Goal: Task Accomplishment & Management: Complete application form

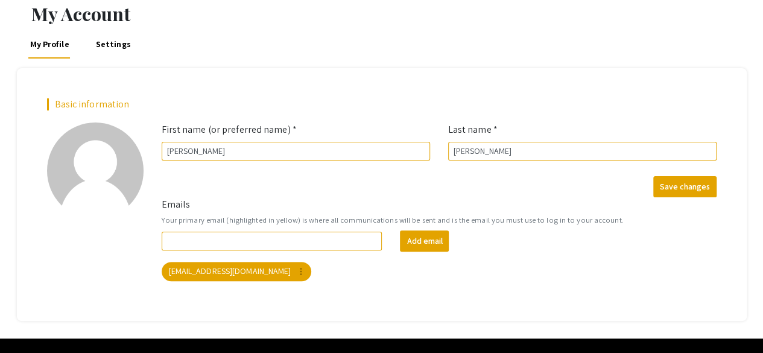
scroll to position [57, 0]
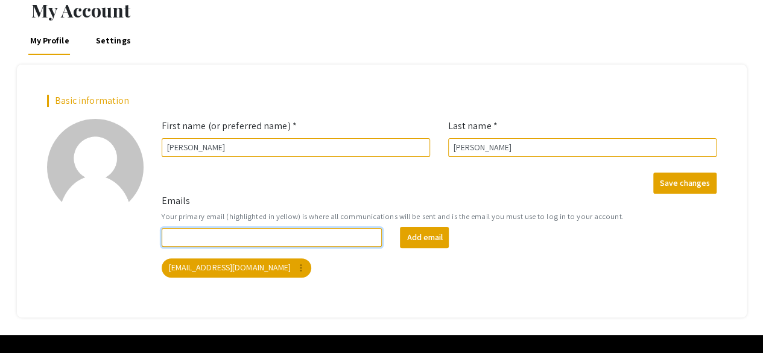
click at [347, 237] on input "Emails" at bounding box center [272, 237] width 221 height 19
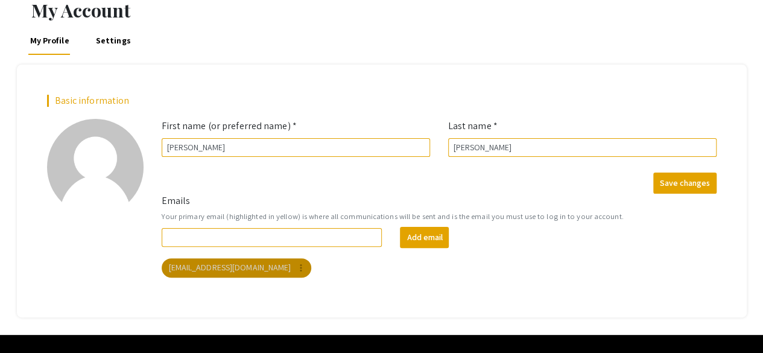
click at [242, 262] on mat-chip "martly01@luther.edu more_vert" at bounding box center [237, 267] width 150 height 19
click at [238, 268] on mat-chip "martly01@luther.edu more_vert" at bounding box center [237, 267] width 150 height 19
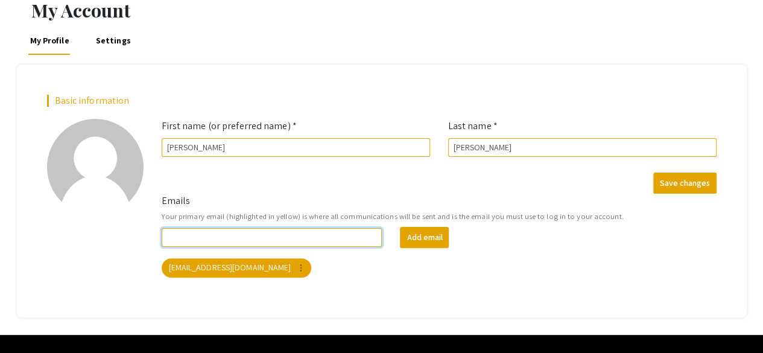
click at [210, 234] on input "Emails" at bounding box center [272, 237] width 221 height 19
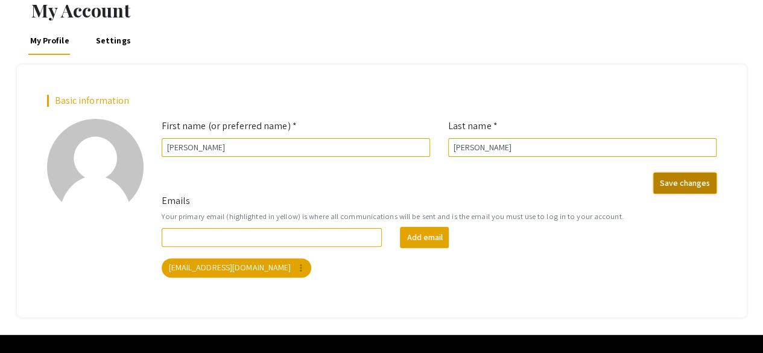
click at [676, 180] on button "Save changes" at bounding box center [684, 183] width 63 height 21
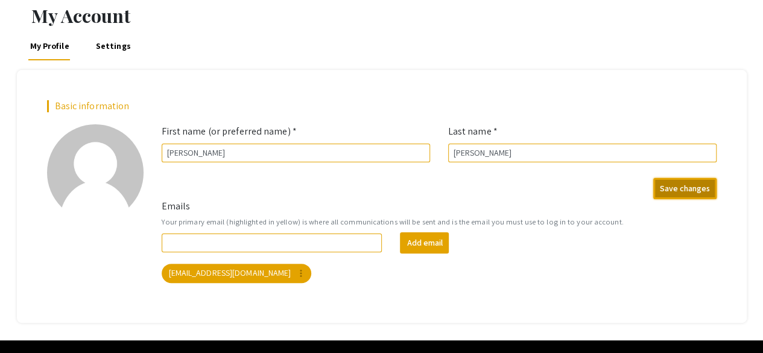
scroll to position [0, 0]
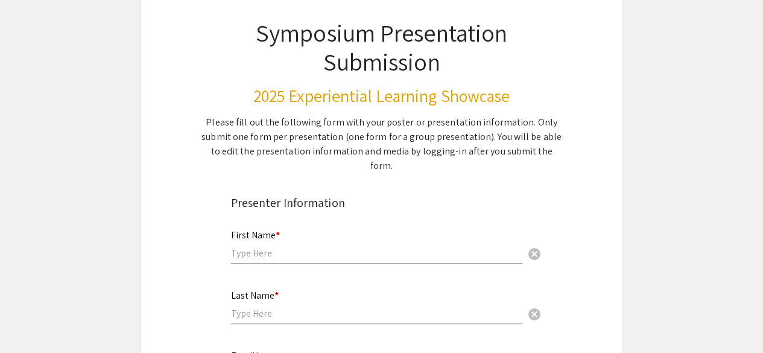
scroll to position [78, 0]
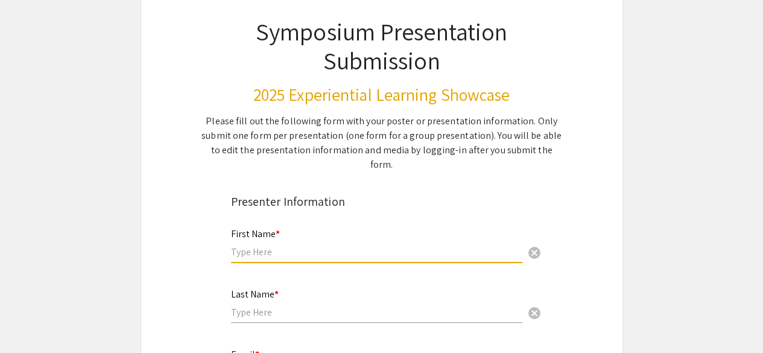
click at [234, 245] on input "text" at bounding box center [376, 251] width 291 height 13
type input "[PERSON_NAME]"
click at [241, 306] on input "text" at bounding box center [376, 312] width 291 height 13
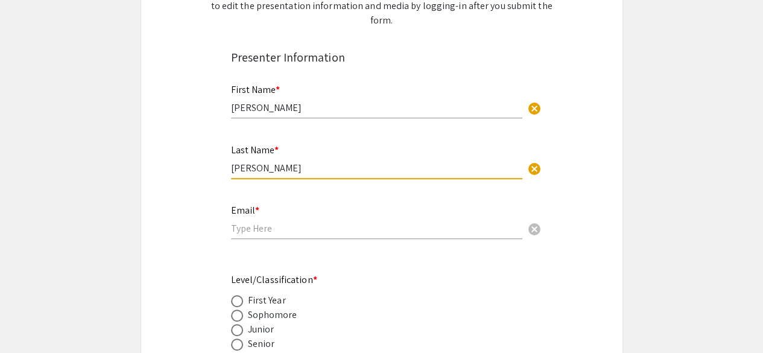
scroll to position [223, 0]
type input "[PERSON_NAME]"
click at [253, 221] on input "email" at bounding box center [376, 227] width 291 height 13
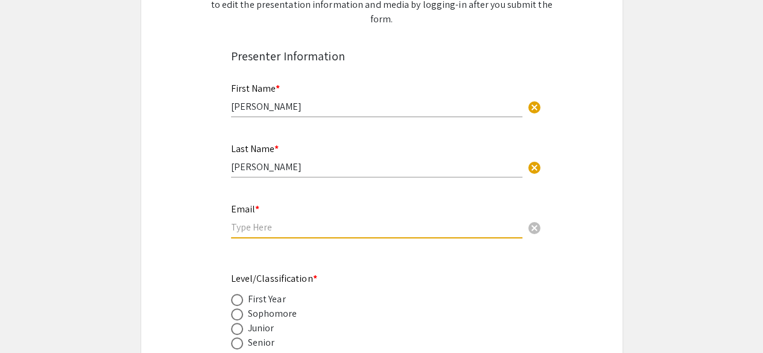
type input "[EMAIL_ADDRESS][DOMAIN_NAME]"
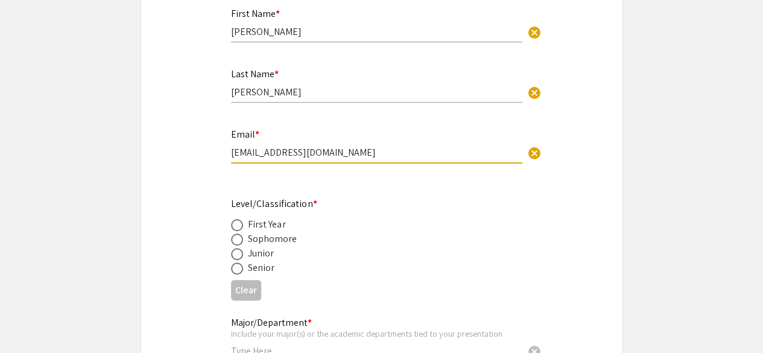
scroll to position [299, 0]
click at [238, 262] on span at bounding box center [237, 268] width 12 height 12
click at [238, 262] on input "radio" at bounding box center [237, 268] width 12 height 12
radio input "true"
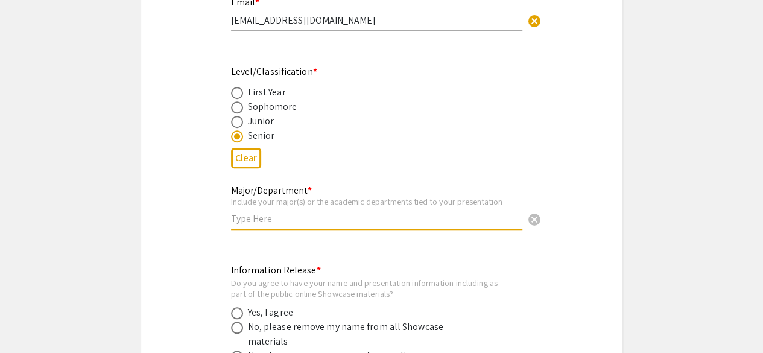
click at [250, 212] on input "text" at bounding box center [376, 218] width 291 height 13
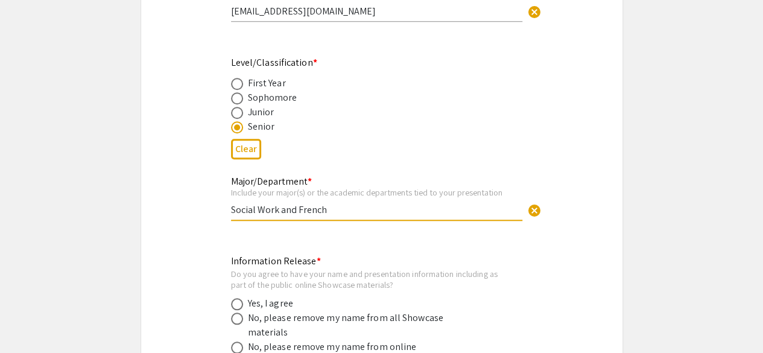
scroll to position [440, 0]
click at [280, 203] on input "Social Work and French" at bounding box center [376, 209] width 291 height 13
click at [354, 203] on input "Social Work (Major) and [DEMOGRAPHIC_DATA]" at bounding box center [376, 209] width 291 height 13
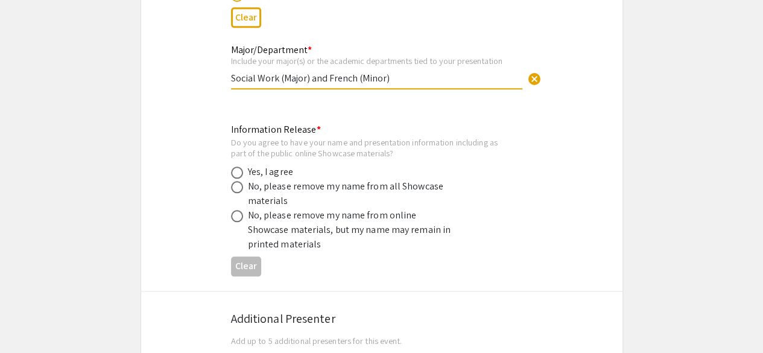
scroll to position [571, 0]
type input "Social Work (Major) and French (Minor)"
click at [235, 166] on span at bounding box center [237, 172] width 12 height 12
click at [235, 166] on input "radio" at bounding box center [237, 172] width 12 height 12
radio input "true"
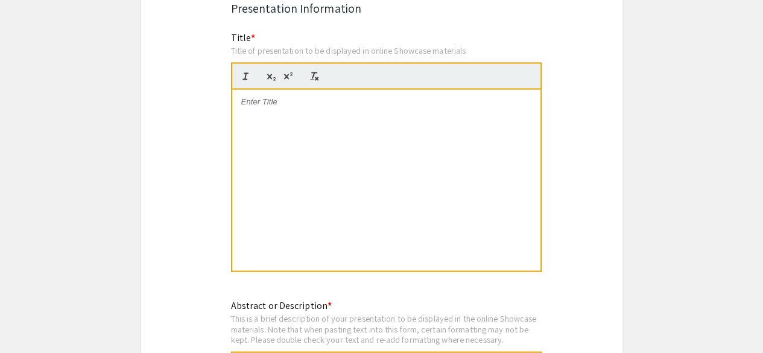
scroll to position [1000, 0]
click at [256, 97] on div at bounding box center [386, 179] width 308 height 181
drag, startPoint x: 407, startPoint y: 91, endPoint x: 216, endPoint y: 93, distance: 190.6
click at [302, 96] on p "Cultural Competancy" at bounding box center [386, 101] width 290 height 11
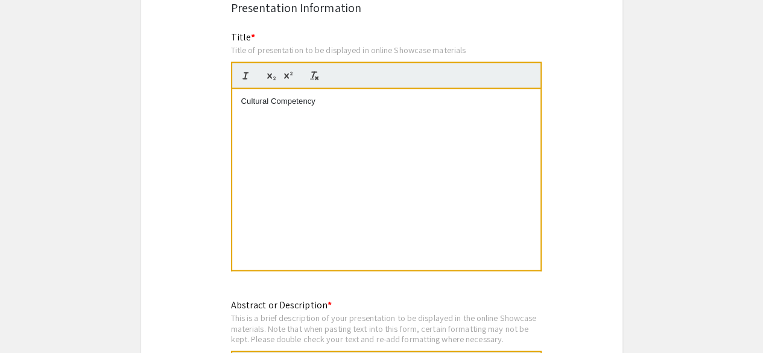
click at [317, 96] on p "Cultural Competency" at bounding box center [386, 101] width 290 height 11
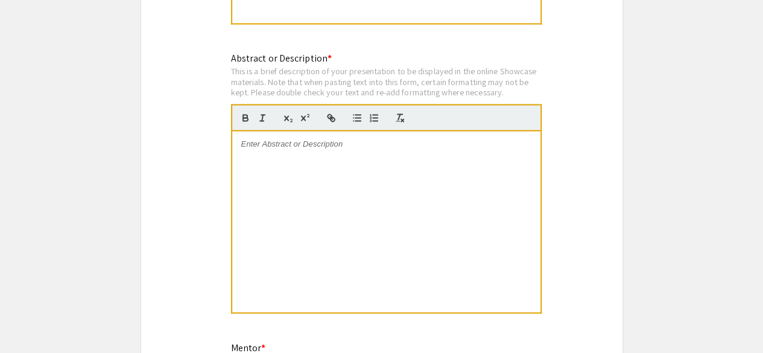
scroll to position [1247, 0]
click at [265, 151] on div at bounding box center [386, 221] width 308 height 181
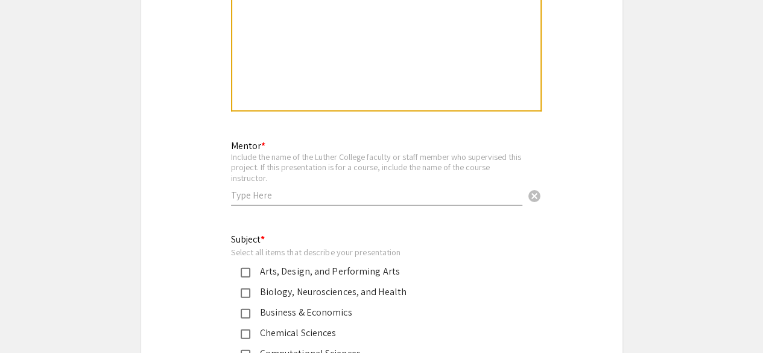
scroll to position [1496, 0]
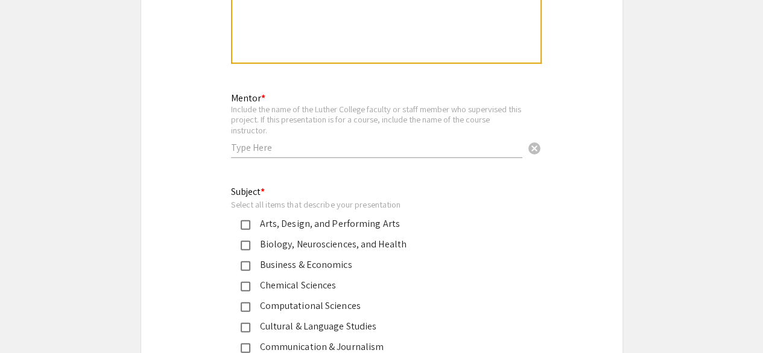
click at [244, 141] on input "text" at bounding box center [376, 147] width 291 height 13
type input "D"
click at [229, 131] on div "Mentor * Include the name of the Luther College faculty or staff member who sup…" at bounding box center [382, 131] width 320 height 83
click at [233, 141] on input "[PERSON_NAME]-Marine Fear" at bounding box center [376, 147] width 291 height 13
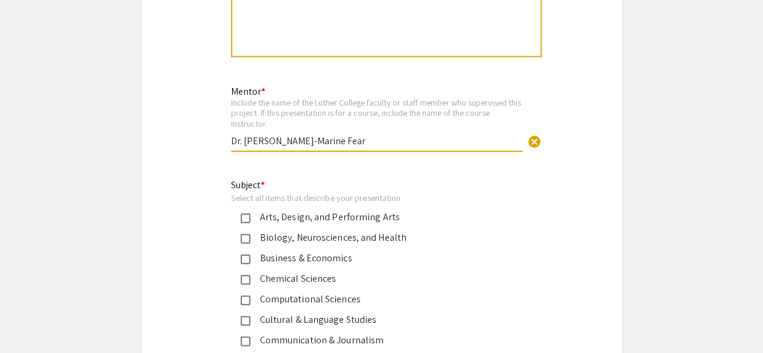
scroll to position [1505, 0]
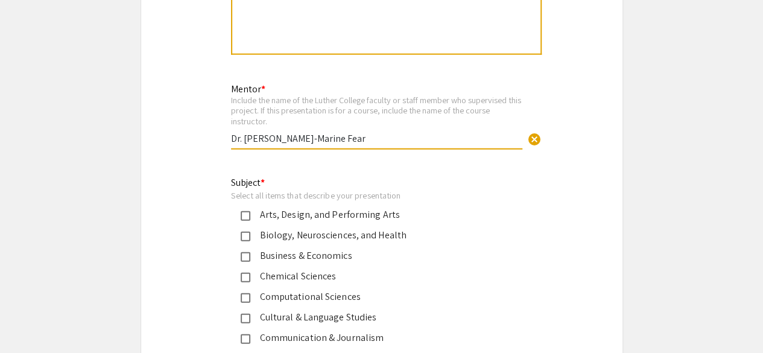
click at [314, 132] on input "Dr. [PERSON_NAME]-Marine Fear" at bounding box center [376, 138] width 291 height 13
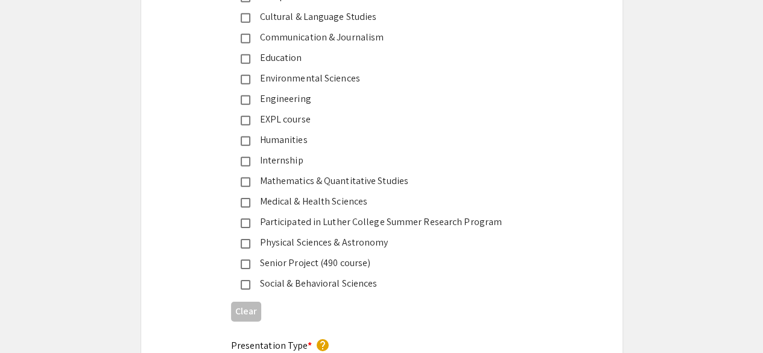
scroll to position [1807, 0]
type input "Dr. [PERSON_NAME]"
click at [245, 156] on mat-pseudo-checkbox at bounding box center [246, 161] width 10 height 10
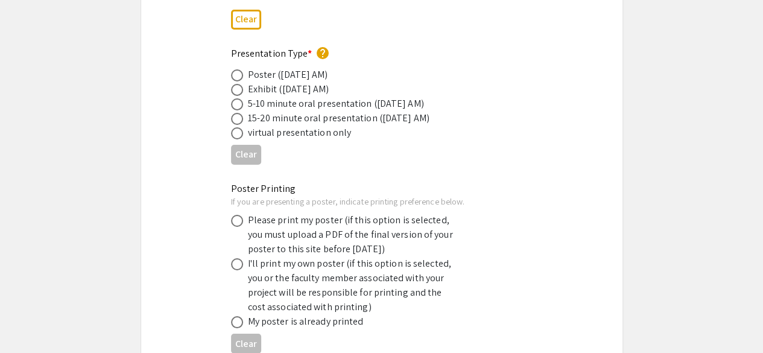
scroll to position [2098, 0]
click at [241, 69] on span at bounding box center [237, 75] width 12 height 12
click at [241, 69] on input "radio" at bounding box center [237, 75] width 12 height 12
radio input "true"
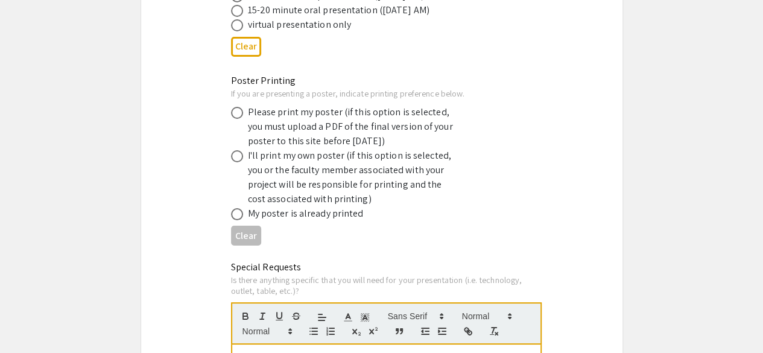
scroll to position [2208, 0]
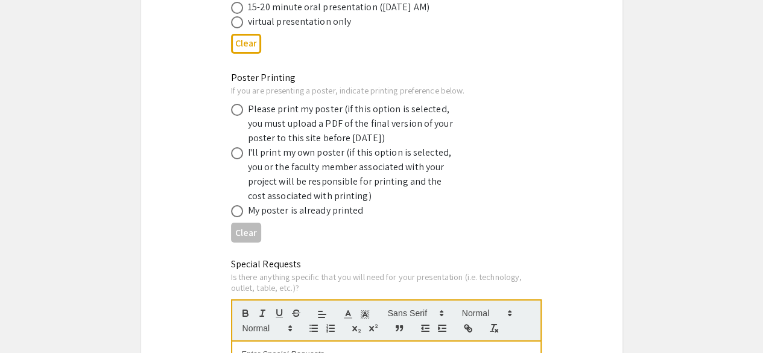
click at [233, 104] on span at bounding box center [237, 110] width 12 height 12
click at [233, 104] on input "radio" at bounding box center [237, 110] width 12 height 12
radio input "true"
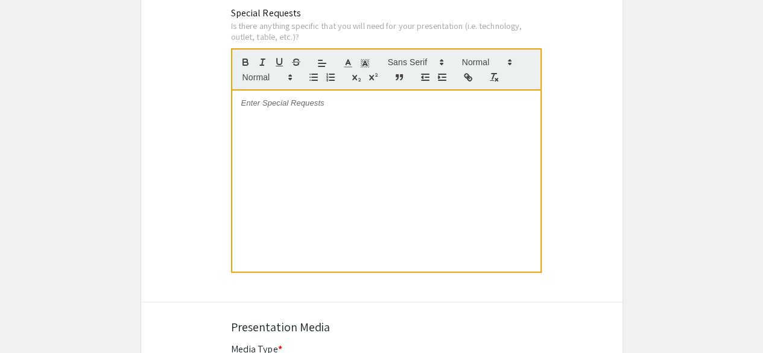
scroll to position [2618, 0]
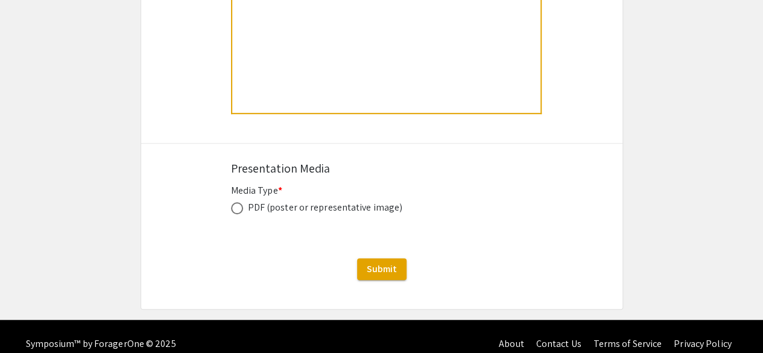
click at [238, 202] on span at bounding box center [237, 208] width 12 height 12
click at [238, 202] on input "radio" at bounding box center [237, 208] width 12 height 12
radio input "true"
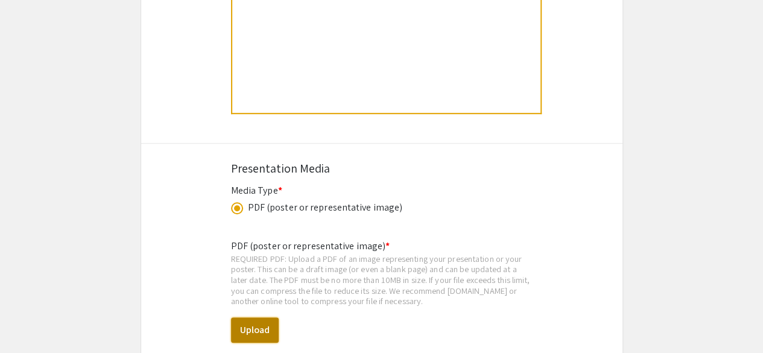
click at [261, 317] on button "Upload" at bounding box center [255, 329] width 48 height 25
click at [252, 317] on button "Upload" at bounding box center [255, 329] width 48 height 25
select select "custom"
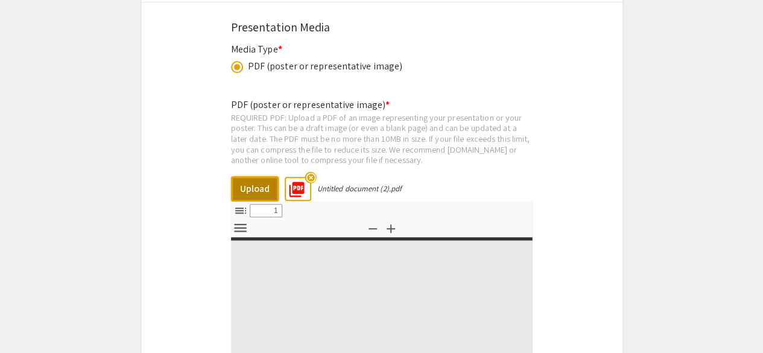
type input "0"
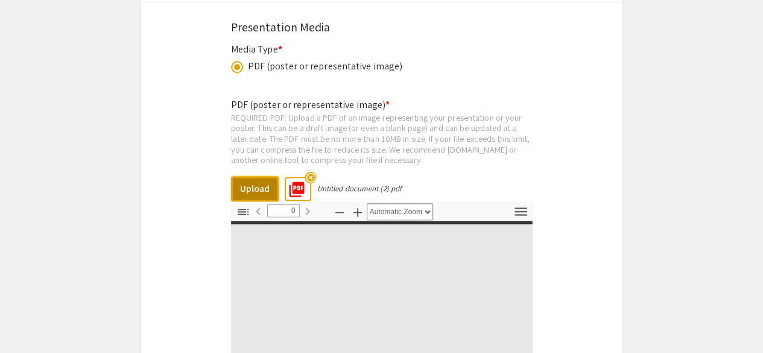
select select "custom"
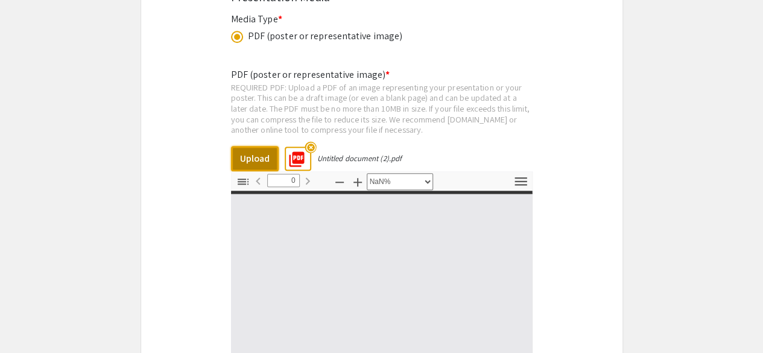
type input "1"
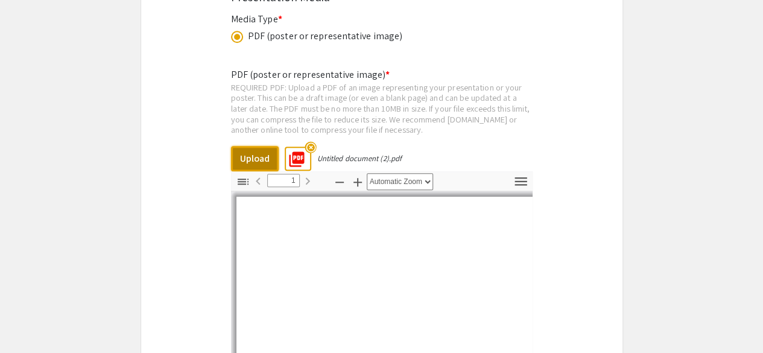
select select "auto"
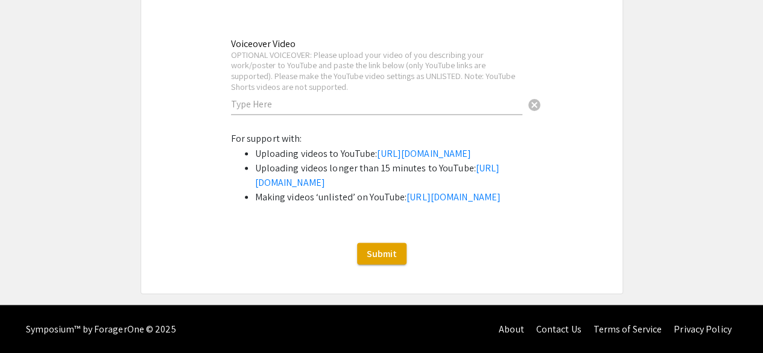
scroll to position [3279, 0]
click at [379, 259] on span "Submit" at bounding box center [382, 253] width 30 height 13
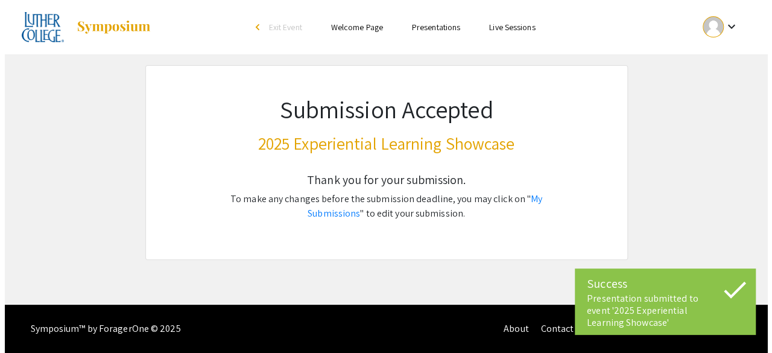
scroll to position [0, 0]
